Goal: Transaction & Acquisition: Register for event/course

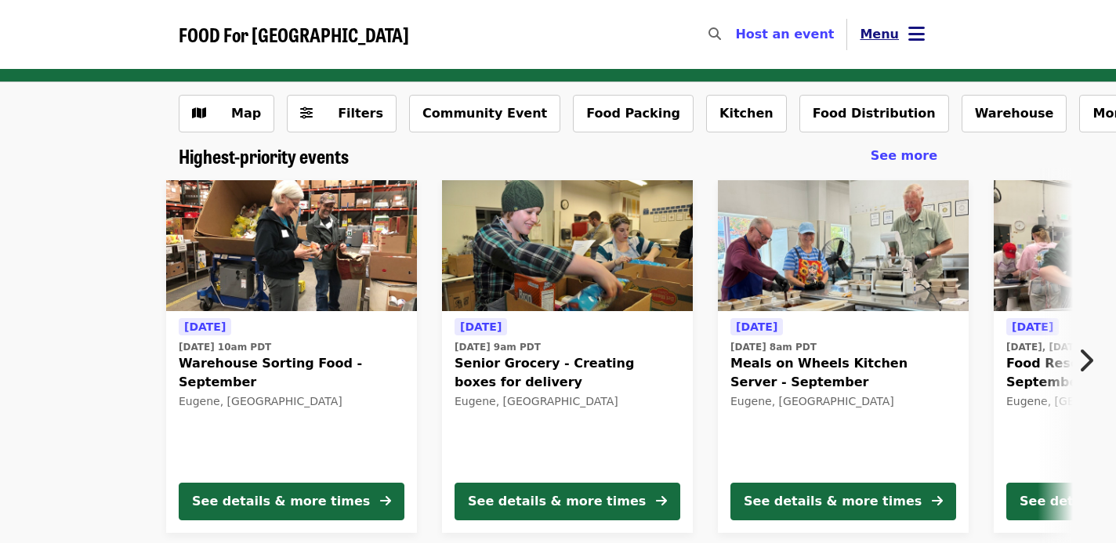
click at [911, 27] on icon "bars icon" at bounding box center [916, 34] width 16 height 23
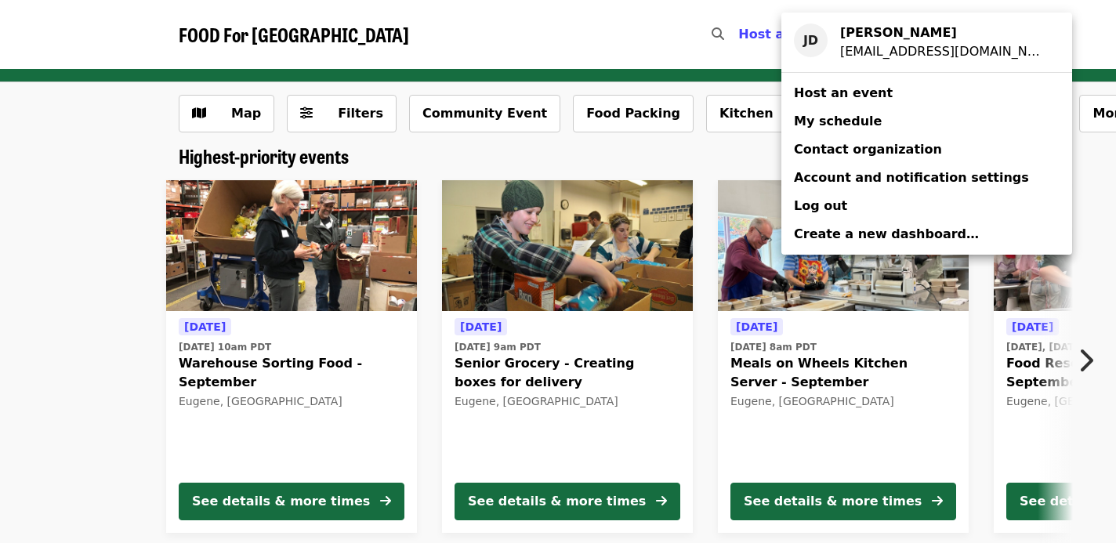
click at [845, 118] on span "My schedule" at bounding box center [838, 121] width 88 height 15
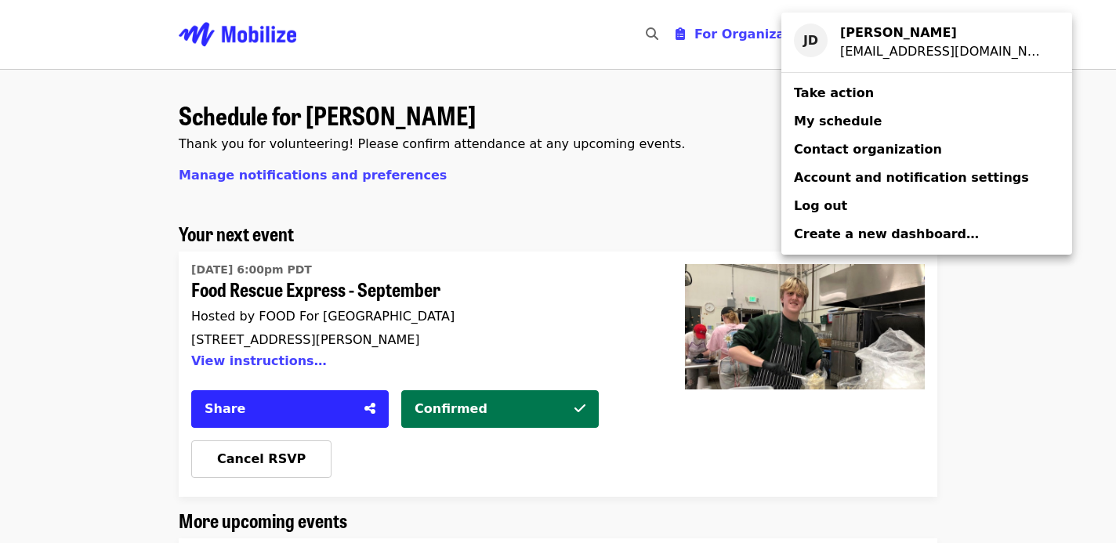
click at [588, 205] on div "Account menu" at bounding box center [558, 271] width 1116 height 543
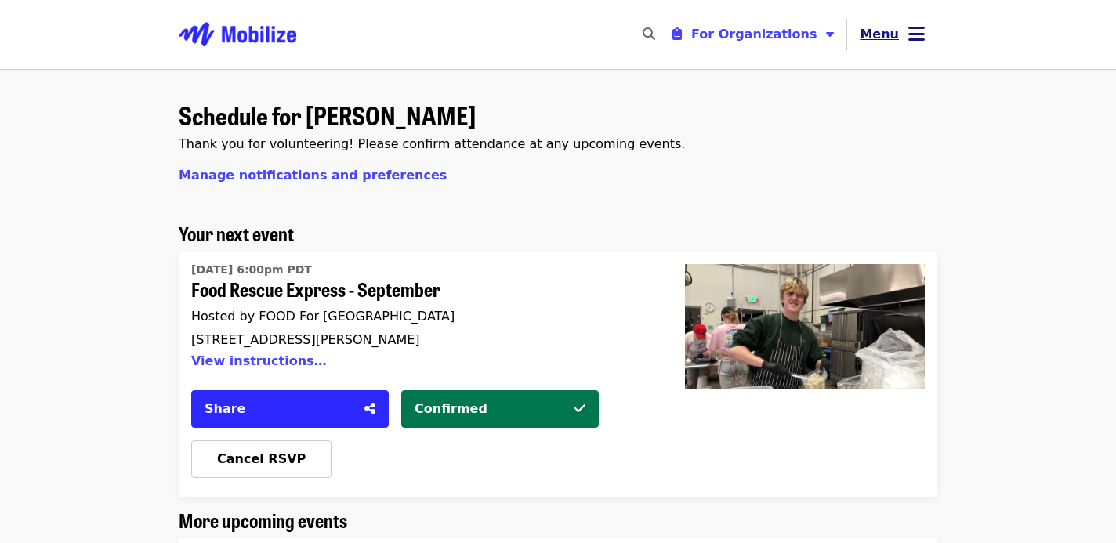
click at [905, 36] on button "Menu" at bounding box center [892, 35] width 90 height 38
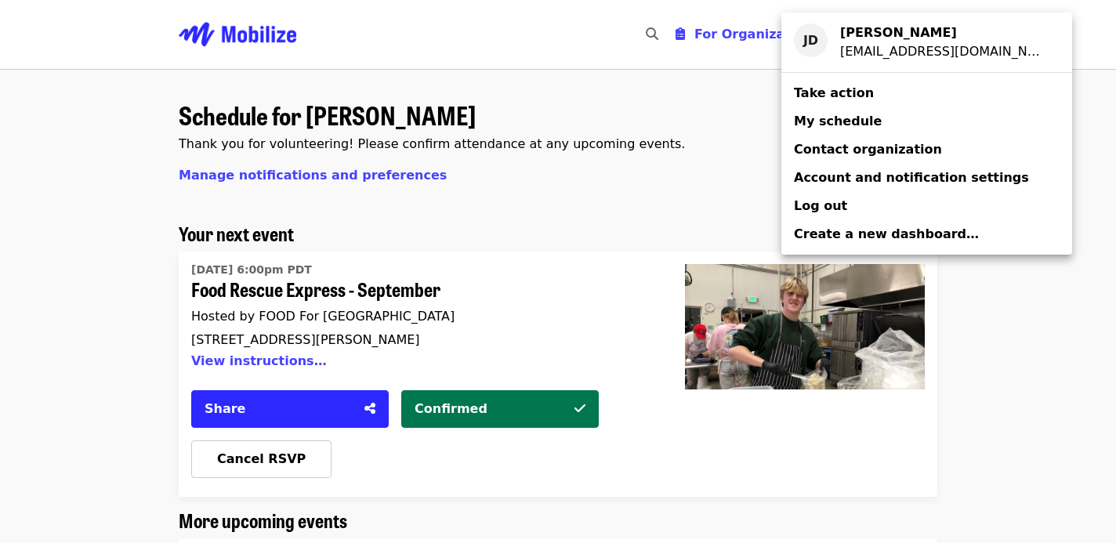
click at [831, 91] on span "Take action" at bounding box center [834, 92] width 80 height 15
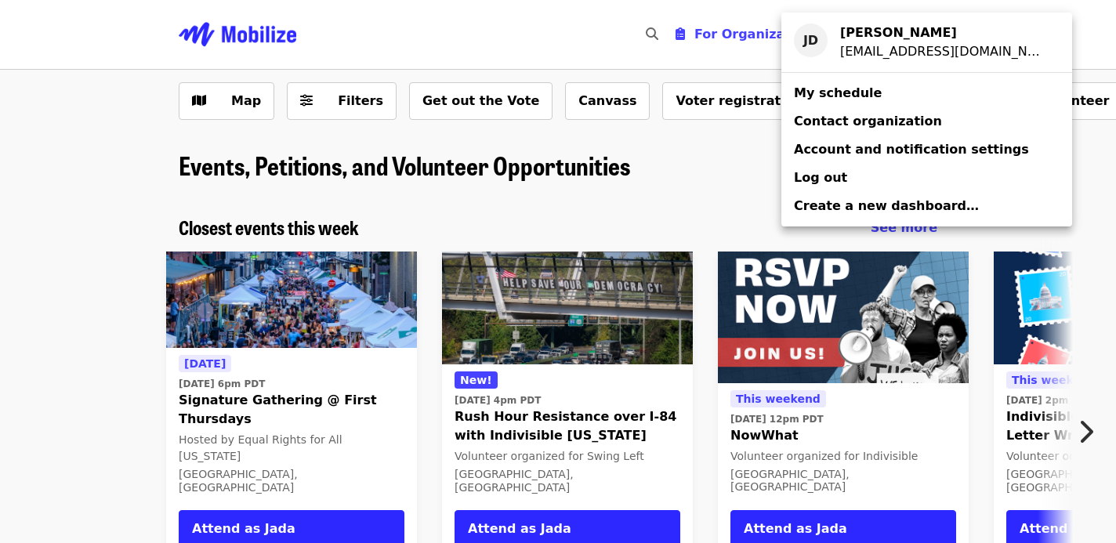
click at [651, 166] on div "Account menu" at bounding box center [558, 271] width 1116 height 543
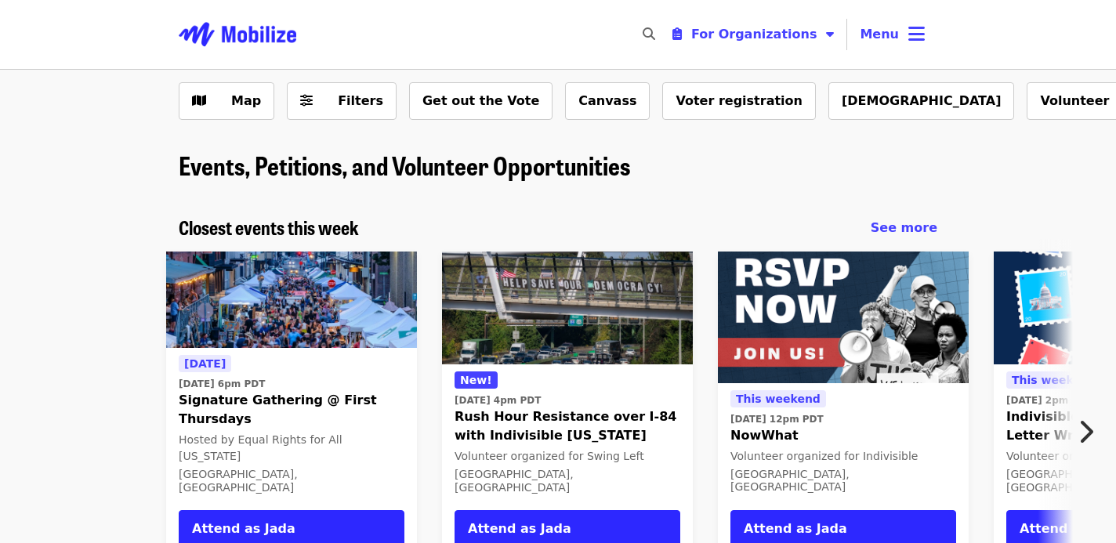
click at [254, 44] on img "Main navigation" at bounding box center [238, 34] width 118 height 50
click at [233, 34] on img "Main navigation" at bounding box center [238, 34] width 118 height 50
click at [222, 24] on img "Main navigation" at bounding box center [238, 34] width 118 height 50
click at [206, 24] on img "Main navigation" at bounding box center [238, 34] width 118 height 50
click at [905, 33] on button "Menu" at bounding box center [892, 35] width 90 height 38
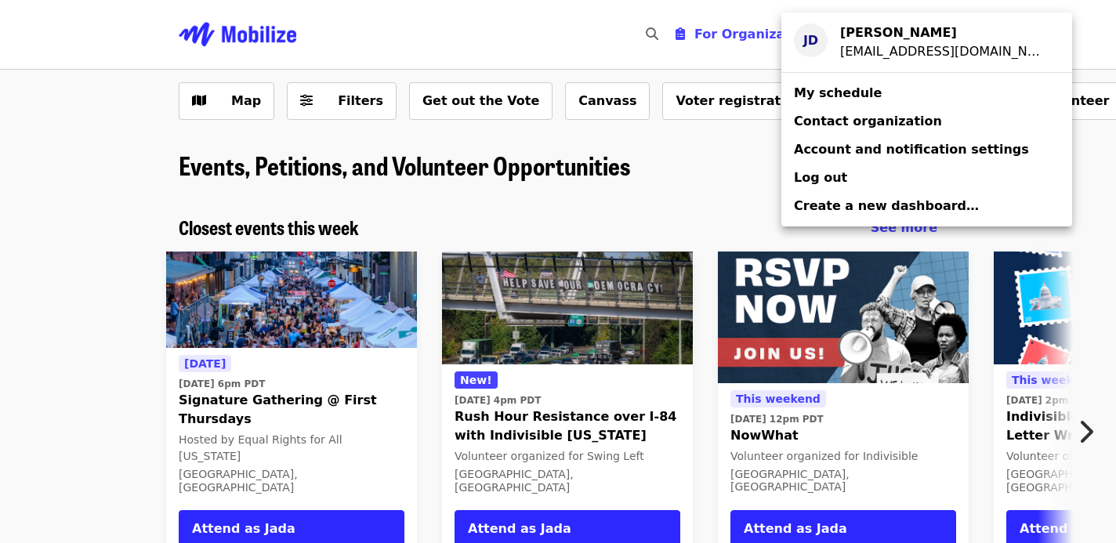
click at [867, 50] on div "Jadakuang@gmail.com" at bounding box center [943, 51] width 207 height 19
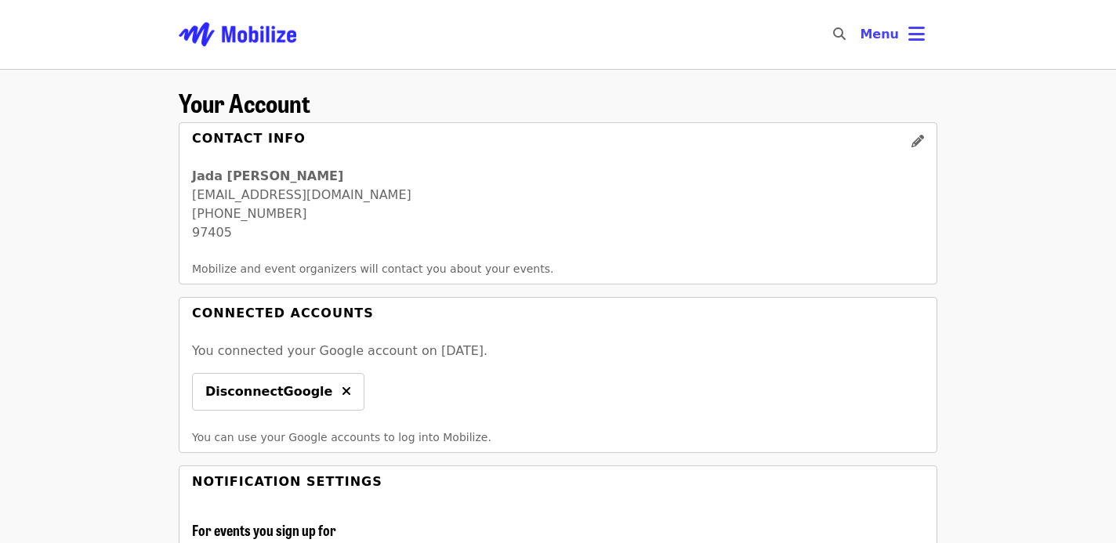
click at [227, 38] on img "Main navigation" at bounding box center [238, 34] width 118 height 50
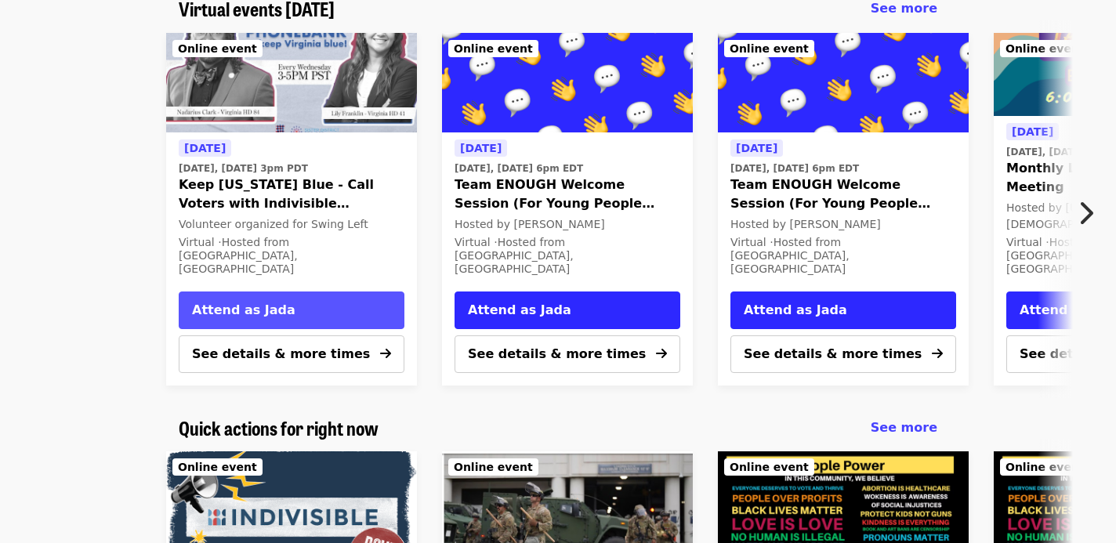
scroll to position [1062, 0]
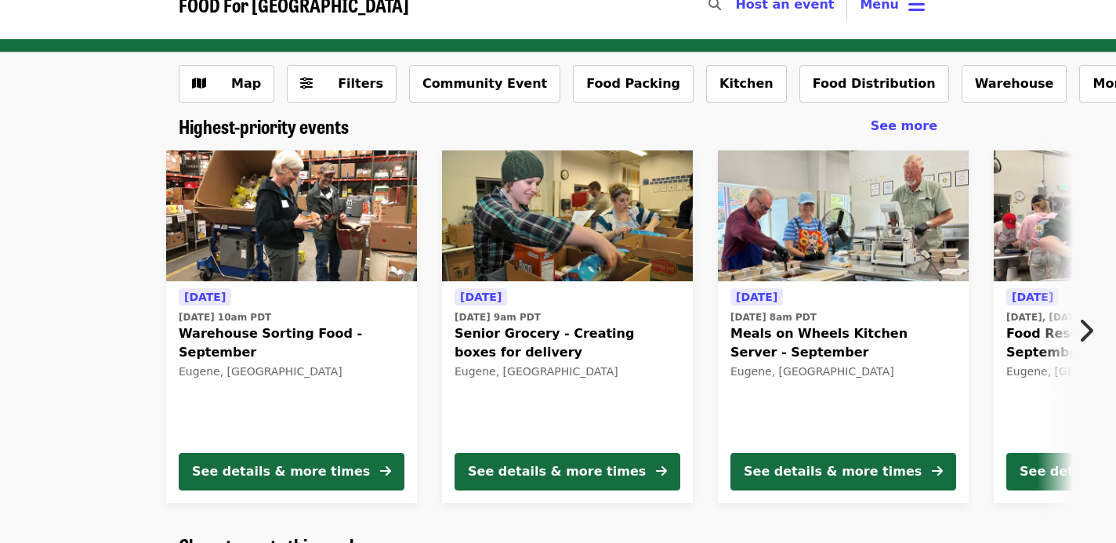
scroll to position [32, 0]
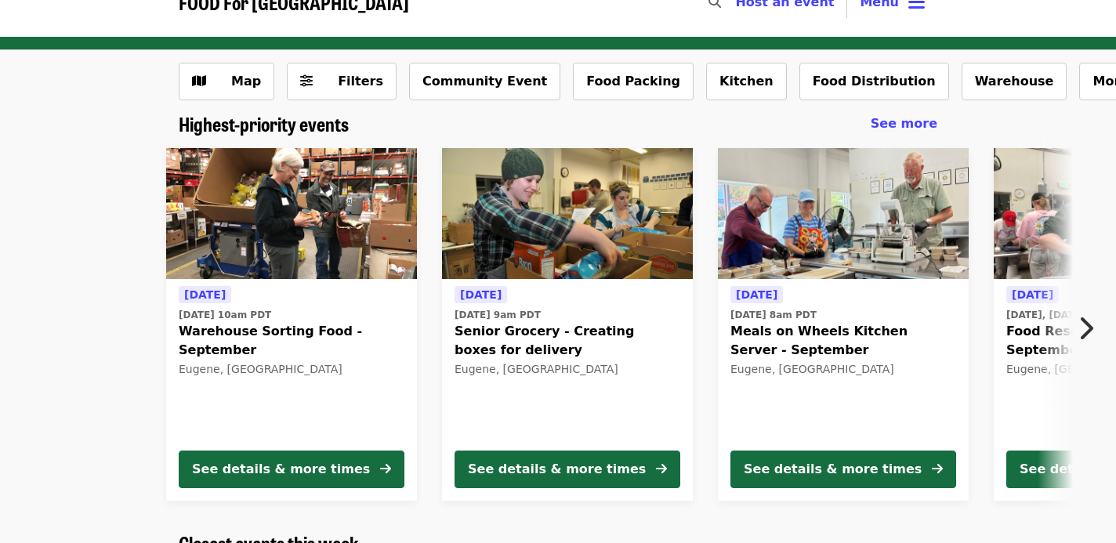
click at [995, 236] on img at bounding box center [1118, 214] width 251 height 132
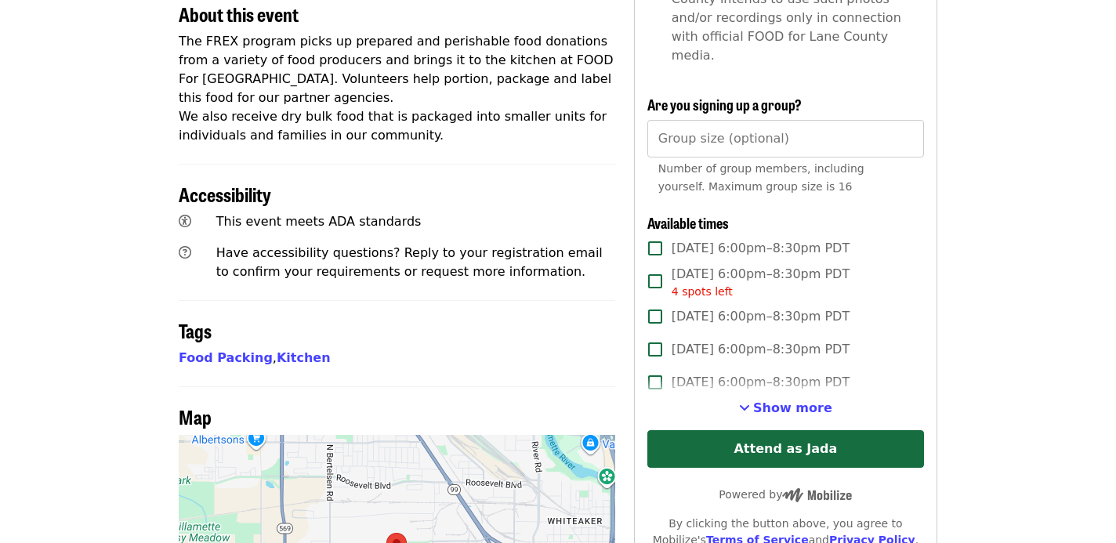
scroll to position [594, 0]
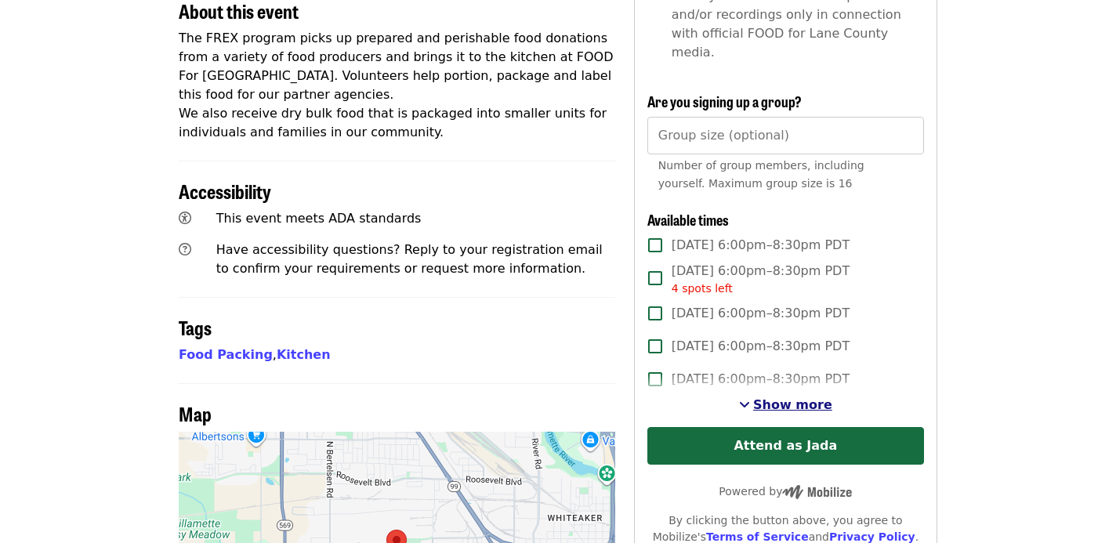
click at [772, 397] on span "Show more" at bounding box center [792, 404] width 79 height 15
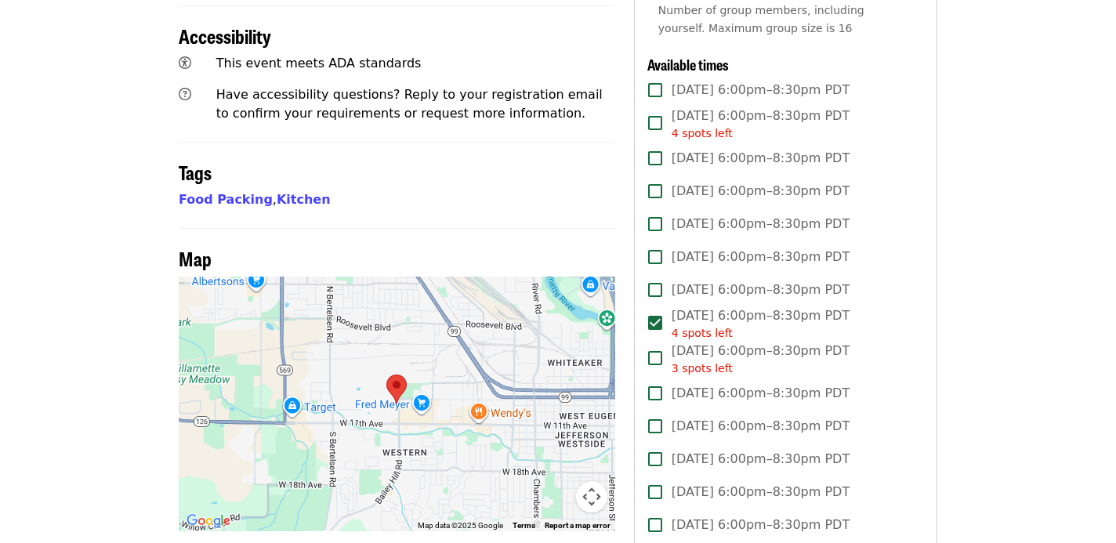
scroll to position [753, 0]
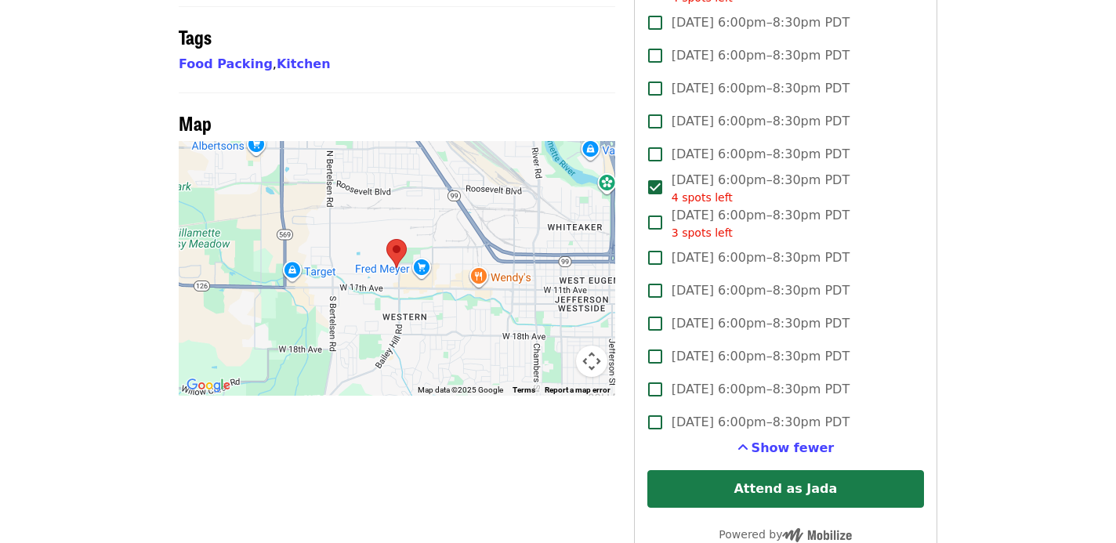
click at [797, 470] on button "Attend as Jada" at bounding box center [785, 489] width 277 height 38
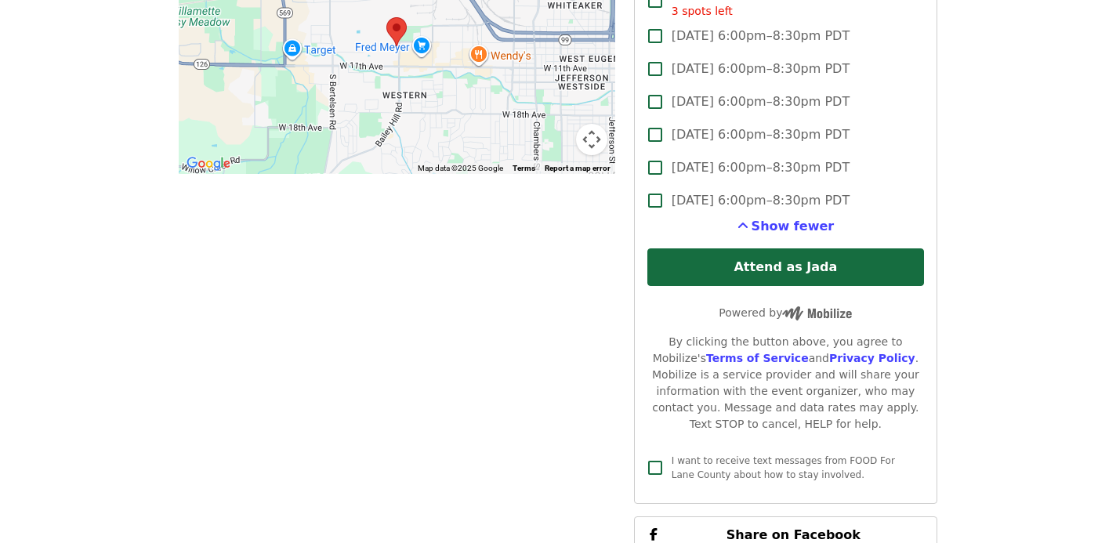
scroll to position [1093, 0]
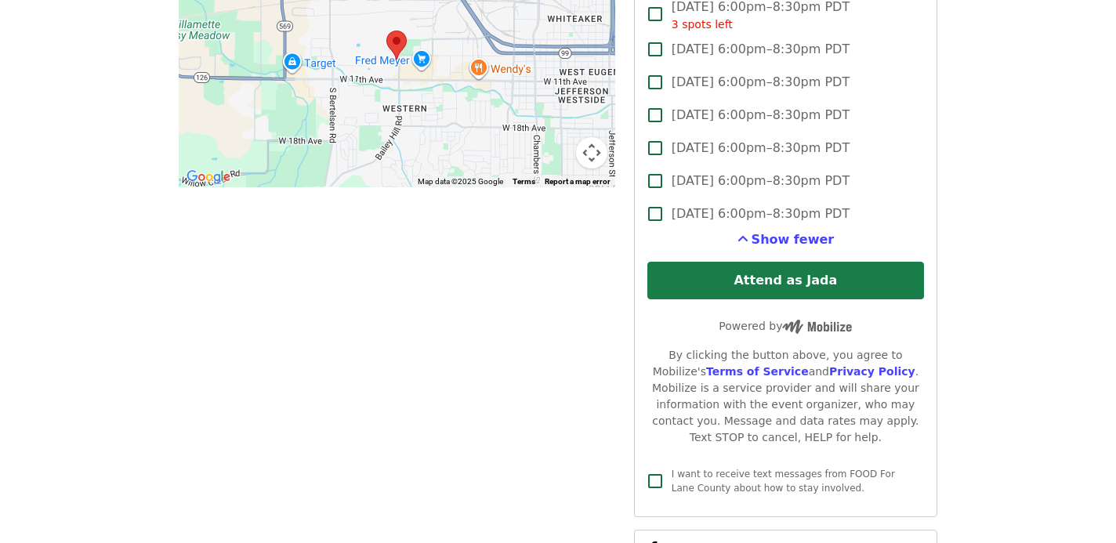
click at [718, 262] on button "Attend as Jada" at bounding box center [785, 281] width 277 height 38
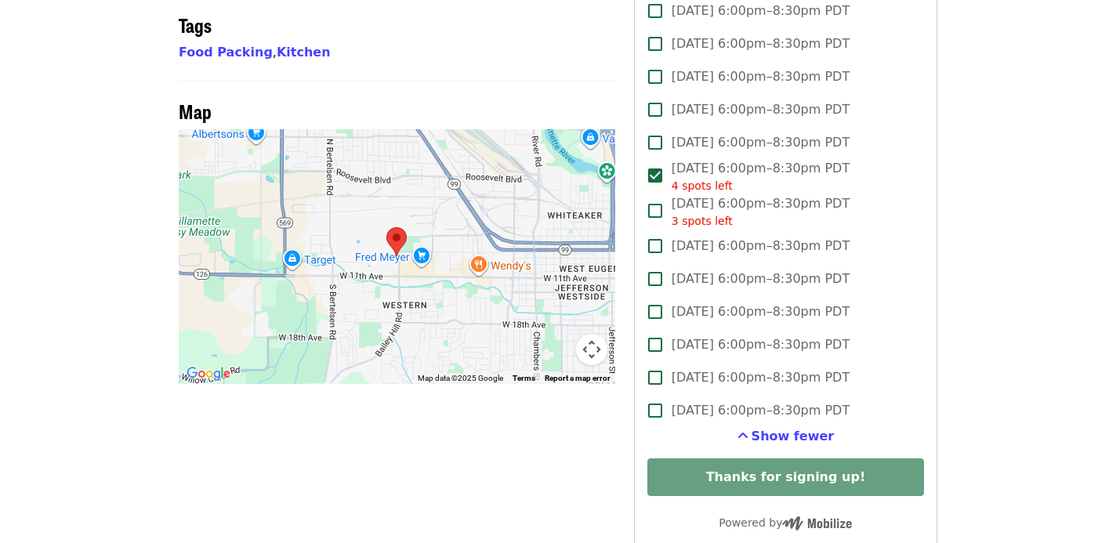
scroll to position [891, 0]
